Goal: Task Accomplishment & Management: Use online tool/utility

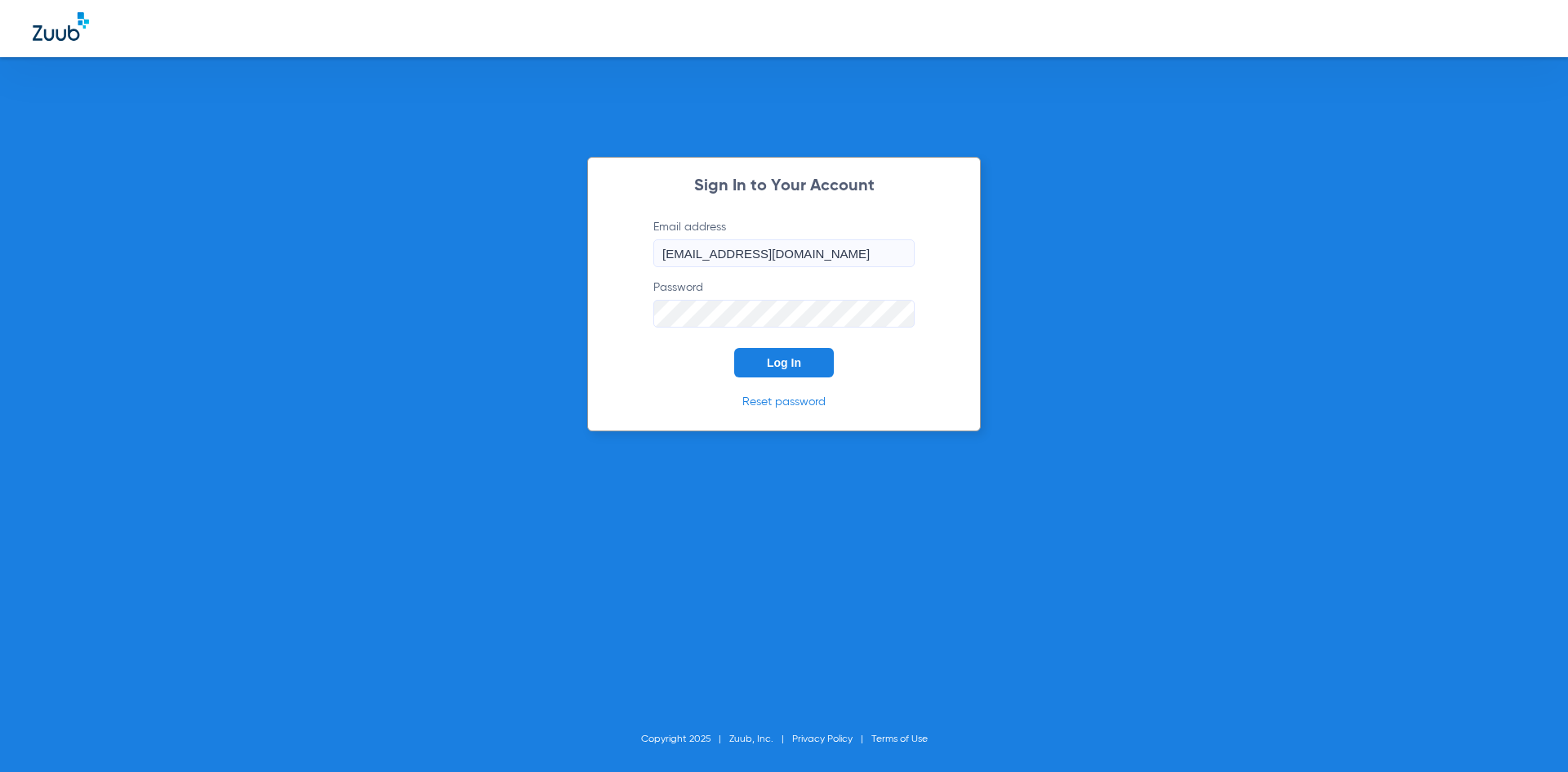
click at [792, 369] on button "Log In" at bounding box center [784, 362] width 100 height 29
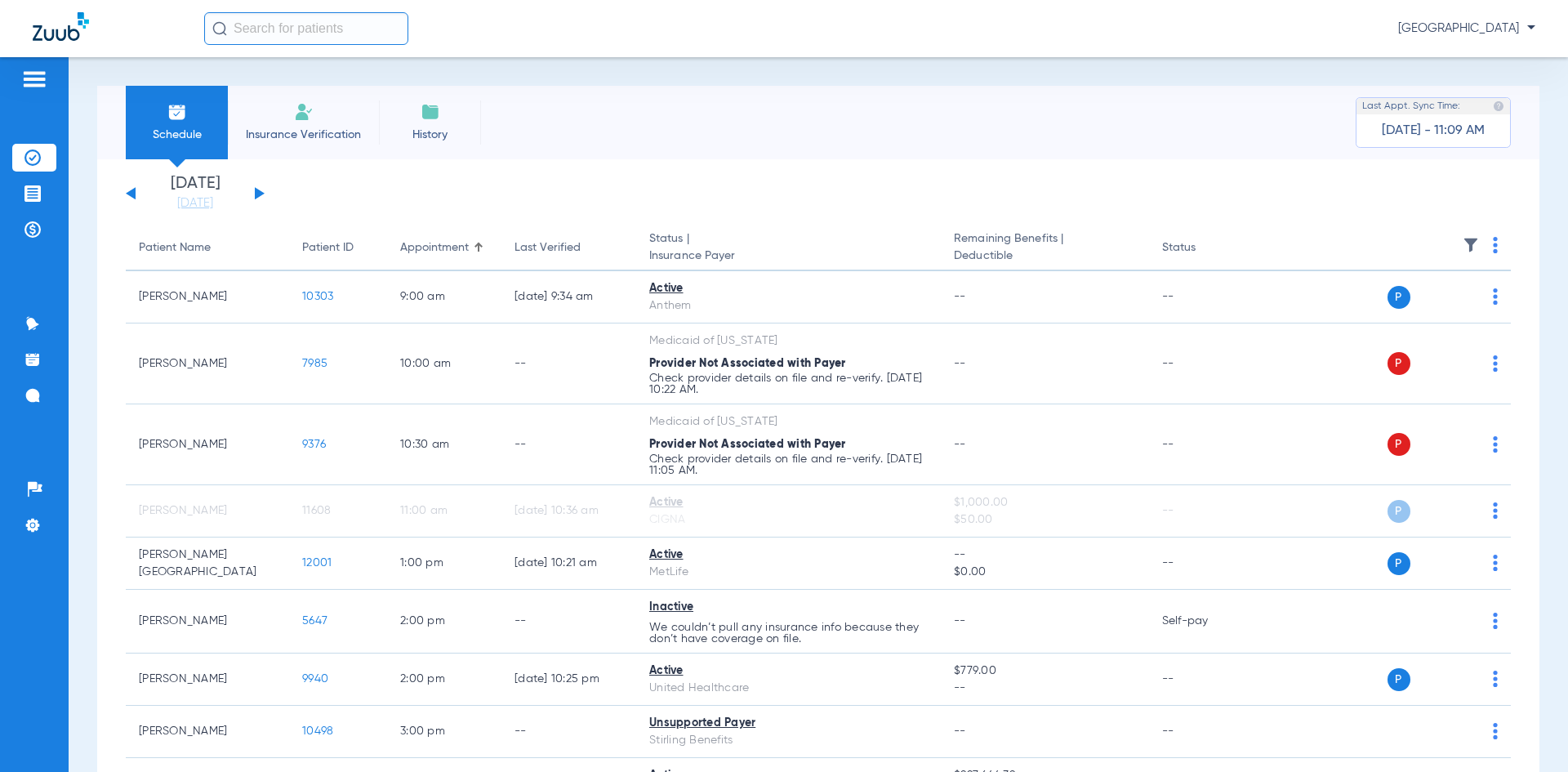
click at [261, 191] on div "[DATE] [DATE] [DATE] [DATE] [DATE] [DATE] [DATE] [DATE] [DATE] [DATE] [DATE] [D…" at bounding box center [195, 193] width 139 height 36
click at [260, 190] on div "[DATE] [DATE] [DATE] [DATE] [DATE] [DATE] [DATE] [DATE] [DATE] [DATE] [DATE] [D…" at bounding box center [195, 193] width 139 height 36
click at [257, 195] on div "[DATE] [DATE] [DATE] [DATE] [DATE] [DATE] [DATE] [DATE] [DATE] [DATE] [DATE] [D…" at bounding box center [195, 193] width 139 height 36
click at [258, 194] on button at bounding box center [259, 193] width 10 height 12
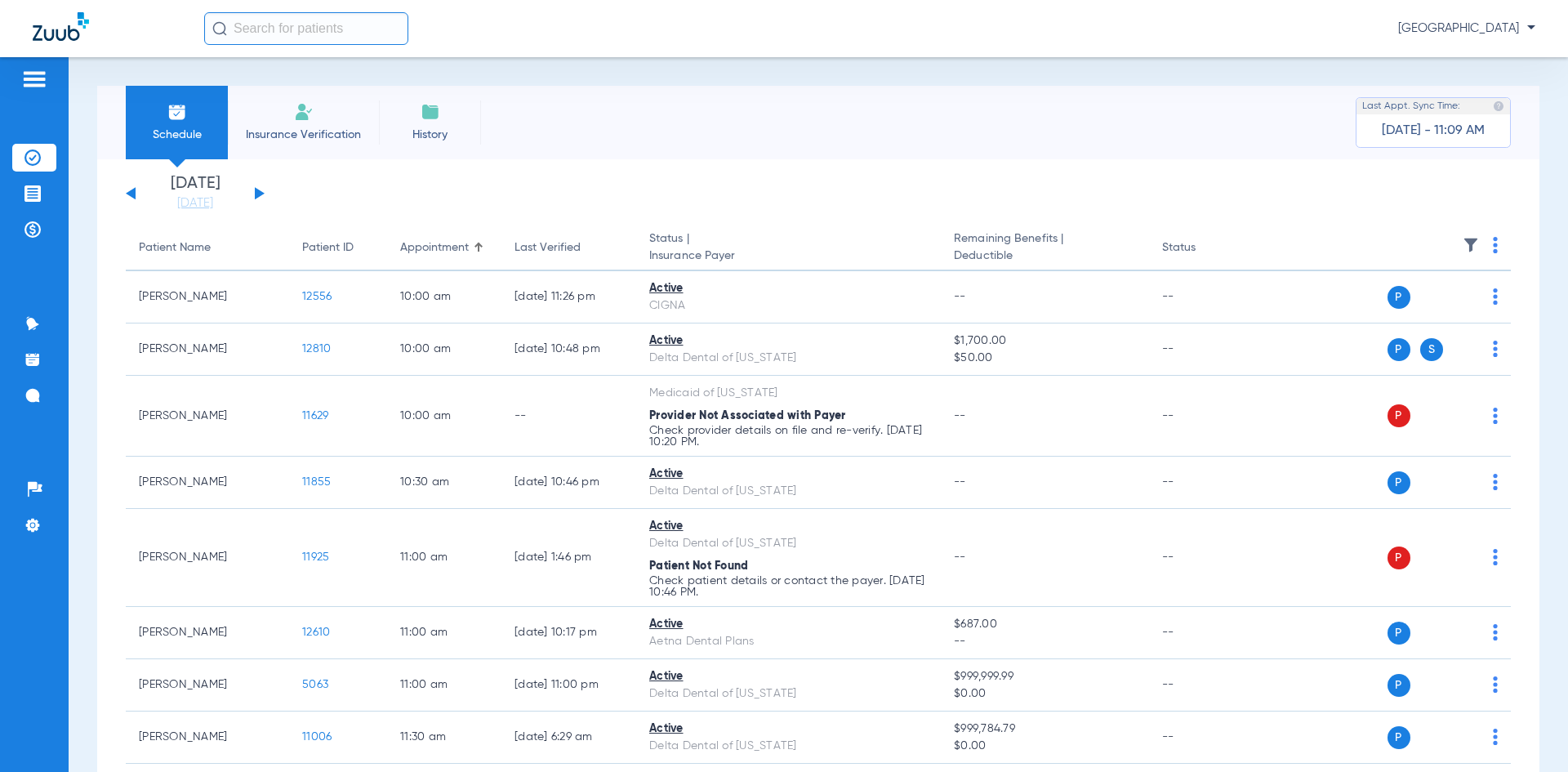
click at [1492, 244] on img at bounding box center [1494, 245] width 4 height 16
click at [1384, 312] on span "Verify All" at bounding box center [1420, 309] width 102 height 12
